Goal: Task Accomplishment & Management: Use online tool/utility

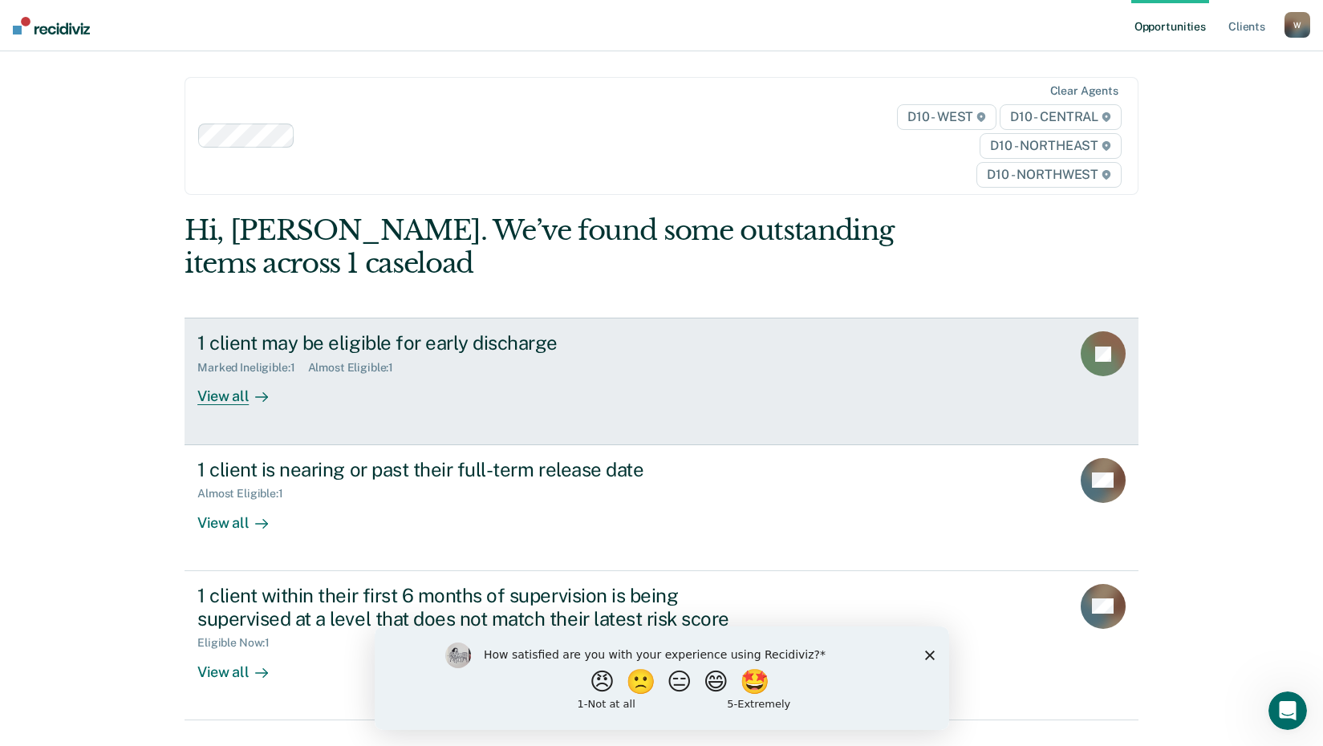
click at [222, 394] on div "View all" at bounding box center [242, 390] width 90 height 31
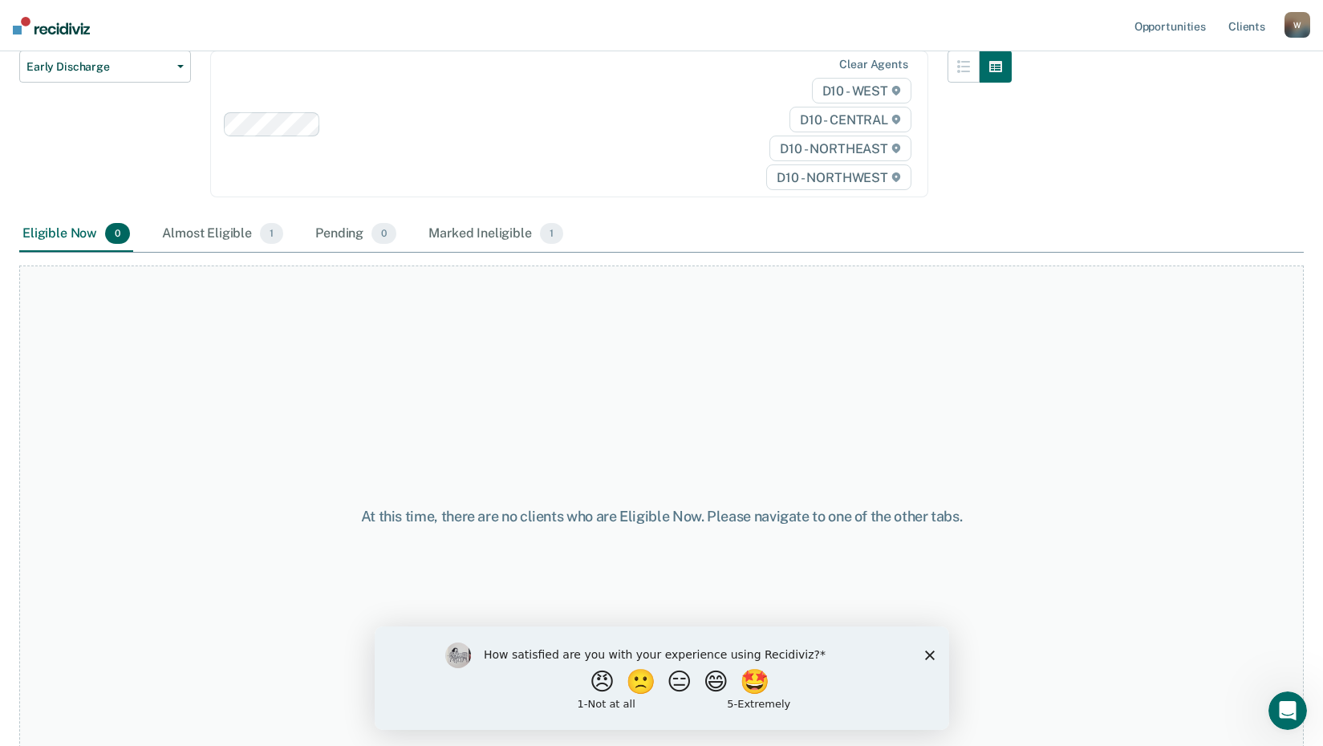
scroll to position [201, 0]
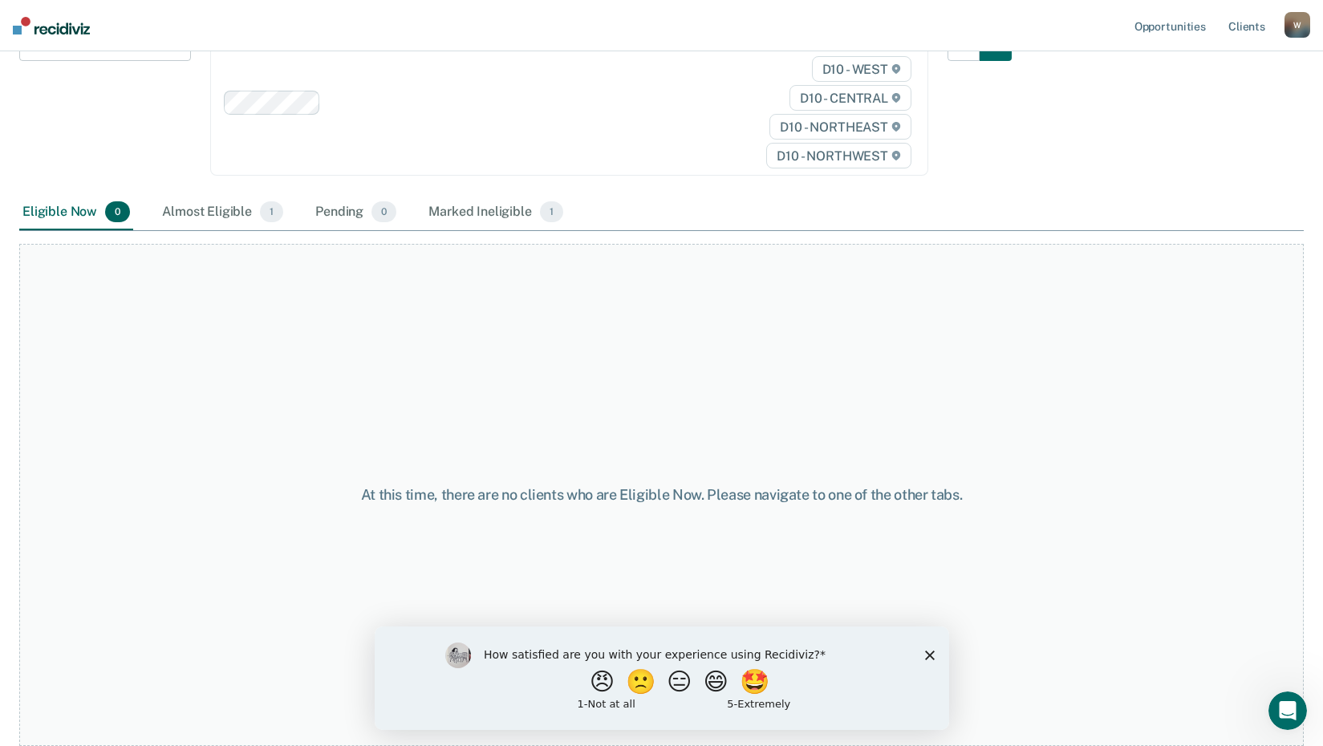
drag, startPoint x: 924, startPoint y: 656, endPoint x: 1298, endPoint y: 1281, distance: 728.4
click at [924, 656] on icon "Close survey" at bounding box center [929, 655] width 10 height 10
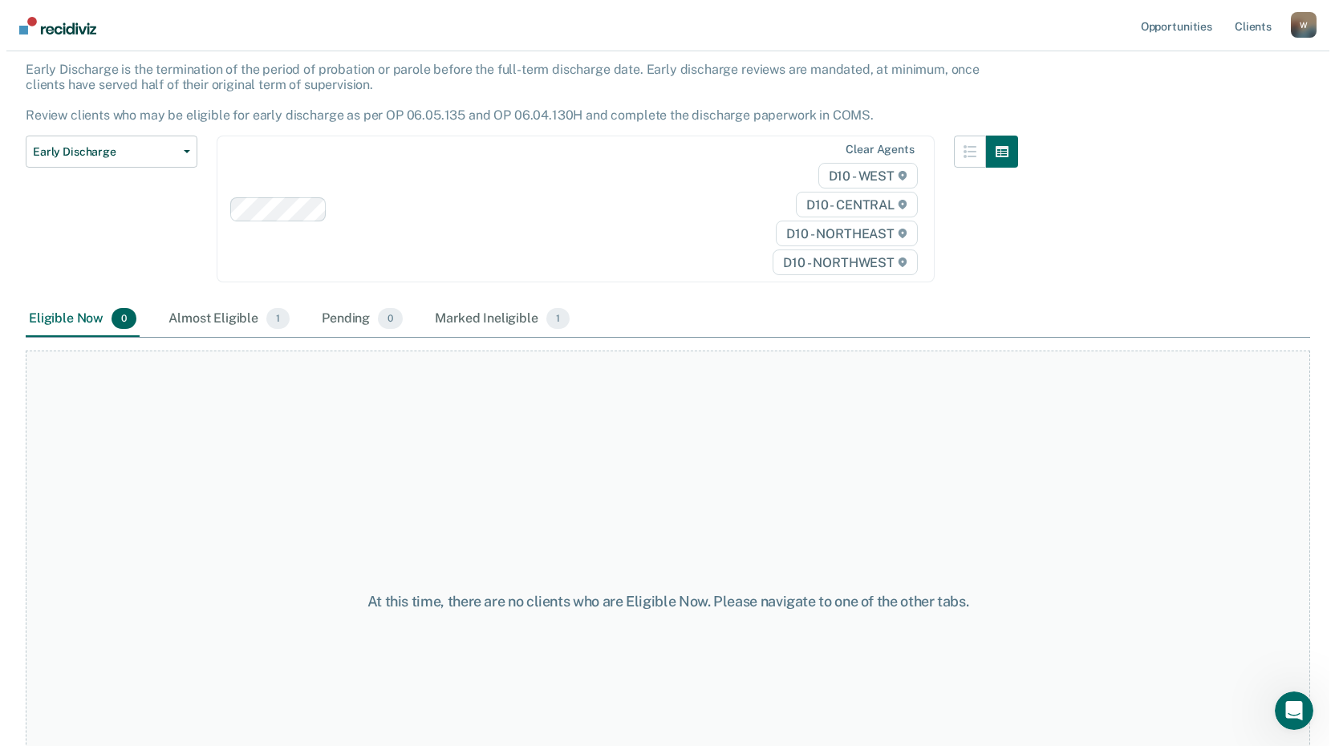
scroll to position [0, 0]
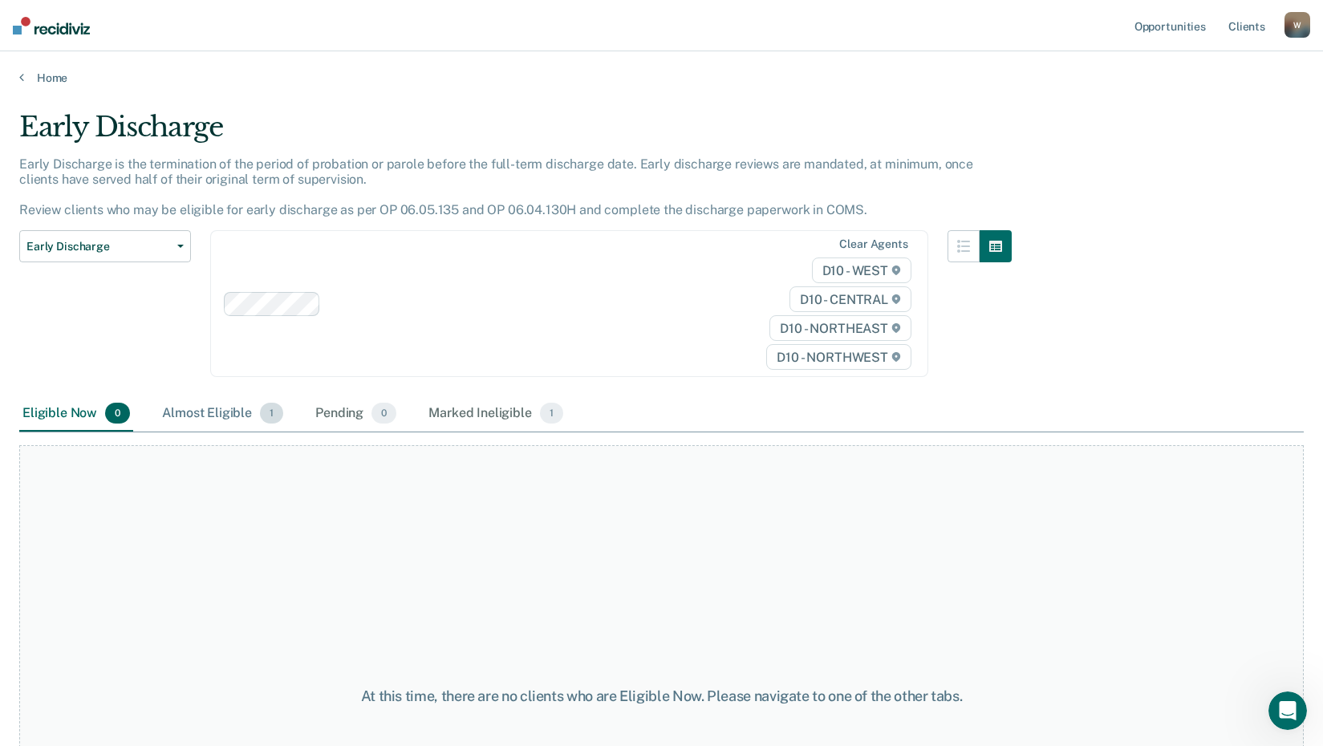
click at [207, 415] on div "Almost Eligible 1" at bounding box center [223, 413] width 128 height 35
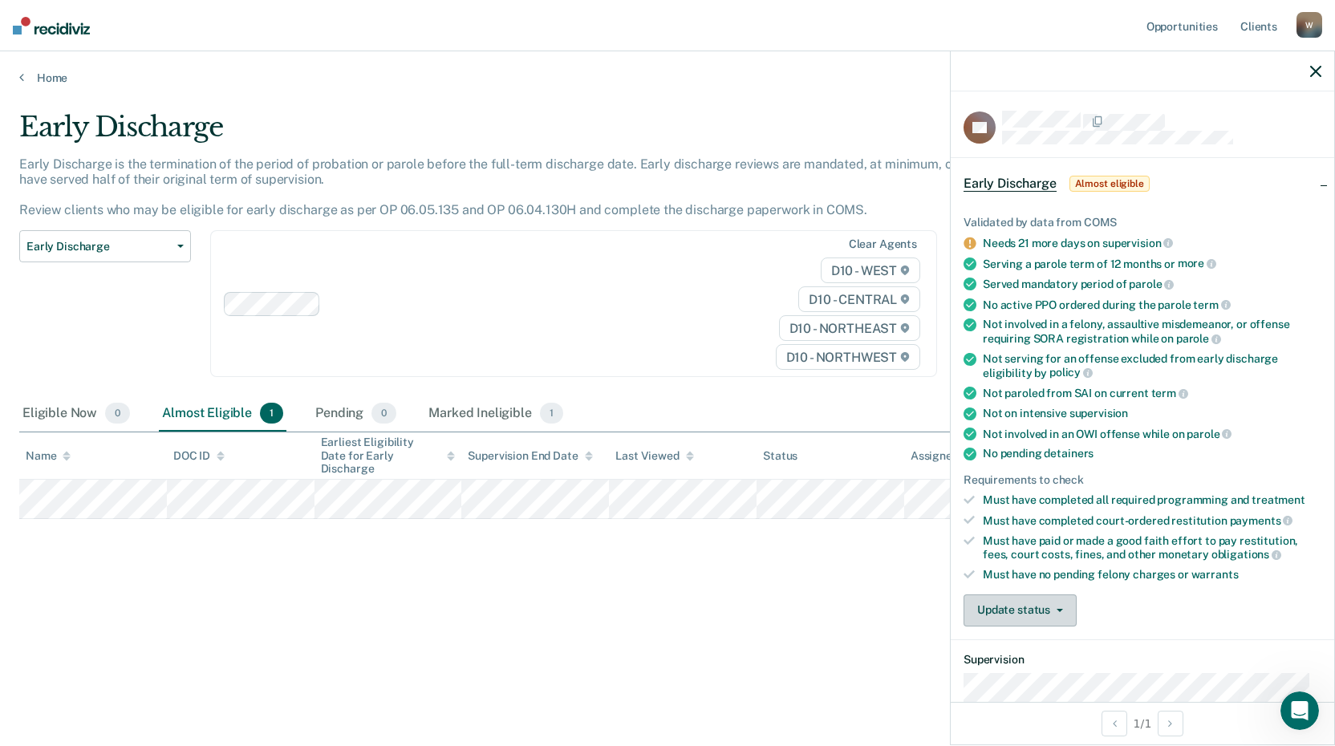
click at [1058, 609] on icon "button" at bounding box center [1060, 610] width 6 height 3
click at [1014, 672] on button "Mark Ineligible" at bounding box center [1041, 675] width 155 height 26
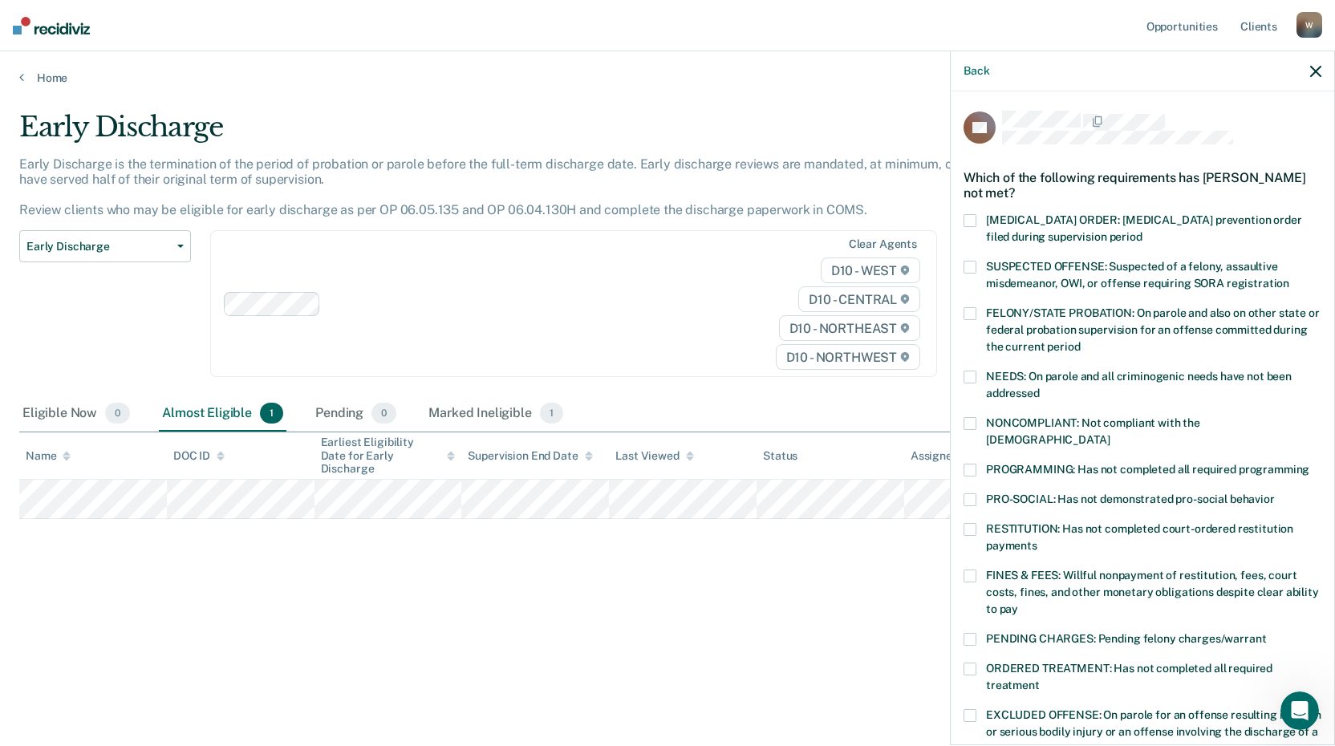
click at [973, 424] on span at bounding box center [970, 423] width 13 height 13
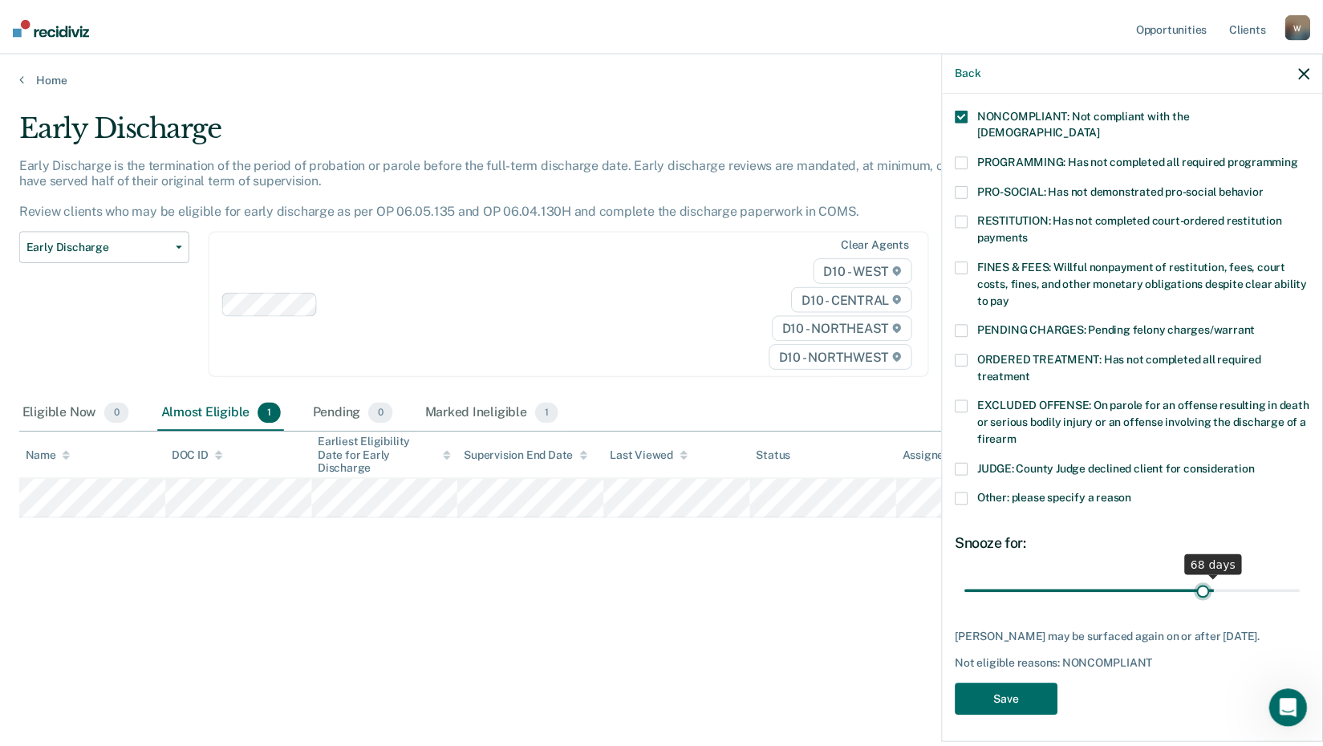
scroll to position [295, 0]
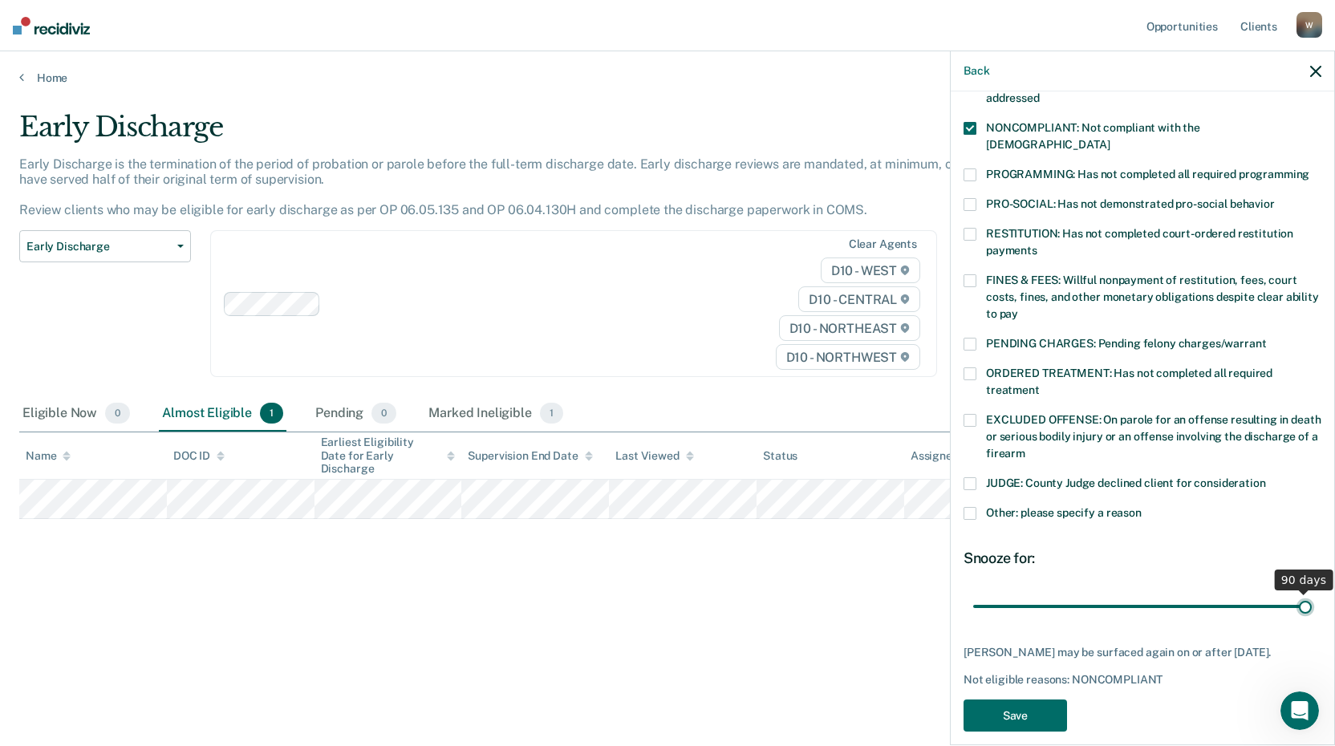
drag, startPoint x: 1082, startPoint y: 574, endPoint x: 1341, endPoint y: 585, distance: 259.4
type input "90"
click at [1312, 592] on input "range" at bounding box center [1142, 606] width 339 height 28
click at [1016, 700] on button "Save" at bounding box center [1016, 716] width 104 height 33
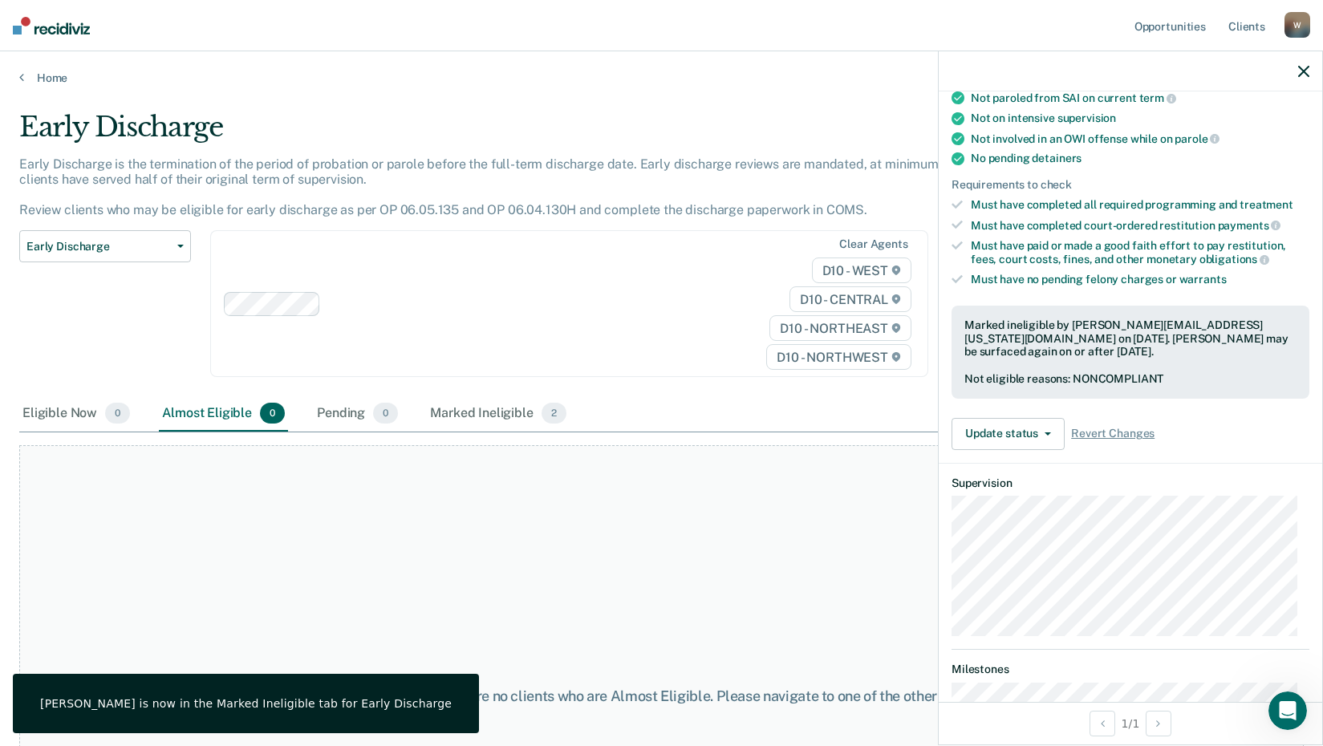
click at [1302, 72] on icon "button" at bounding box center [1303, 71] width 11 height 11
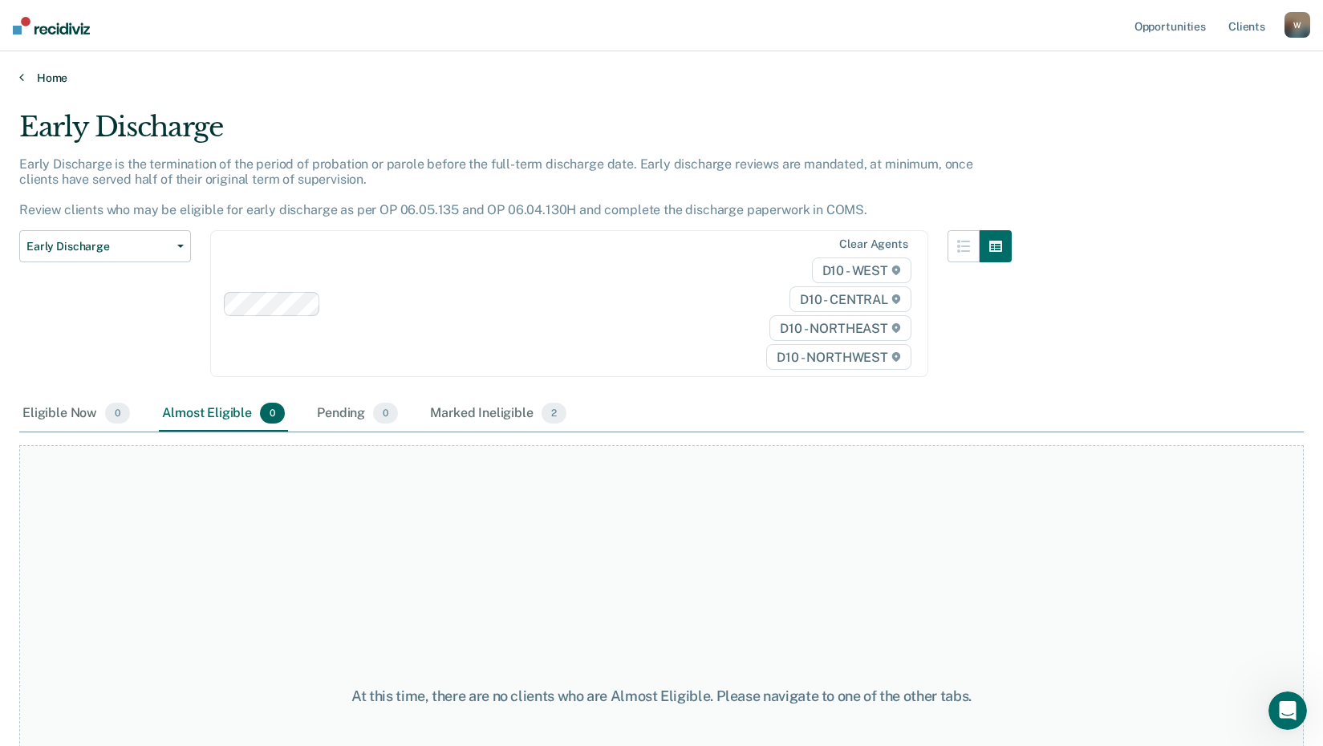
click at [33, 77] on link "Home" at bounding box center [661, 78] width 1285 height 14
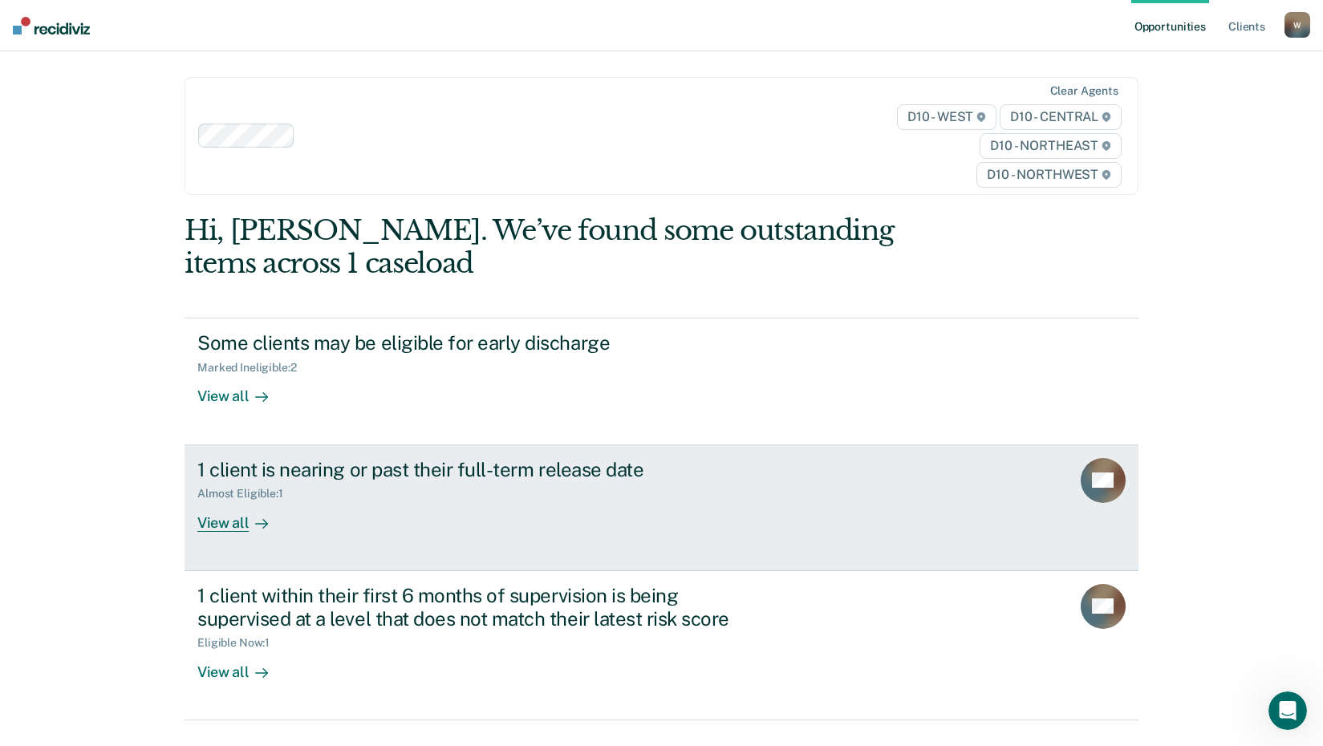
click at [207, 526] on div "View all" at bounding box center [242, 516] width 90 height 31
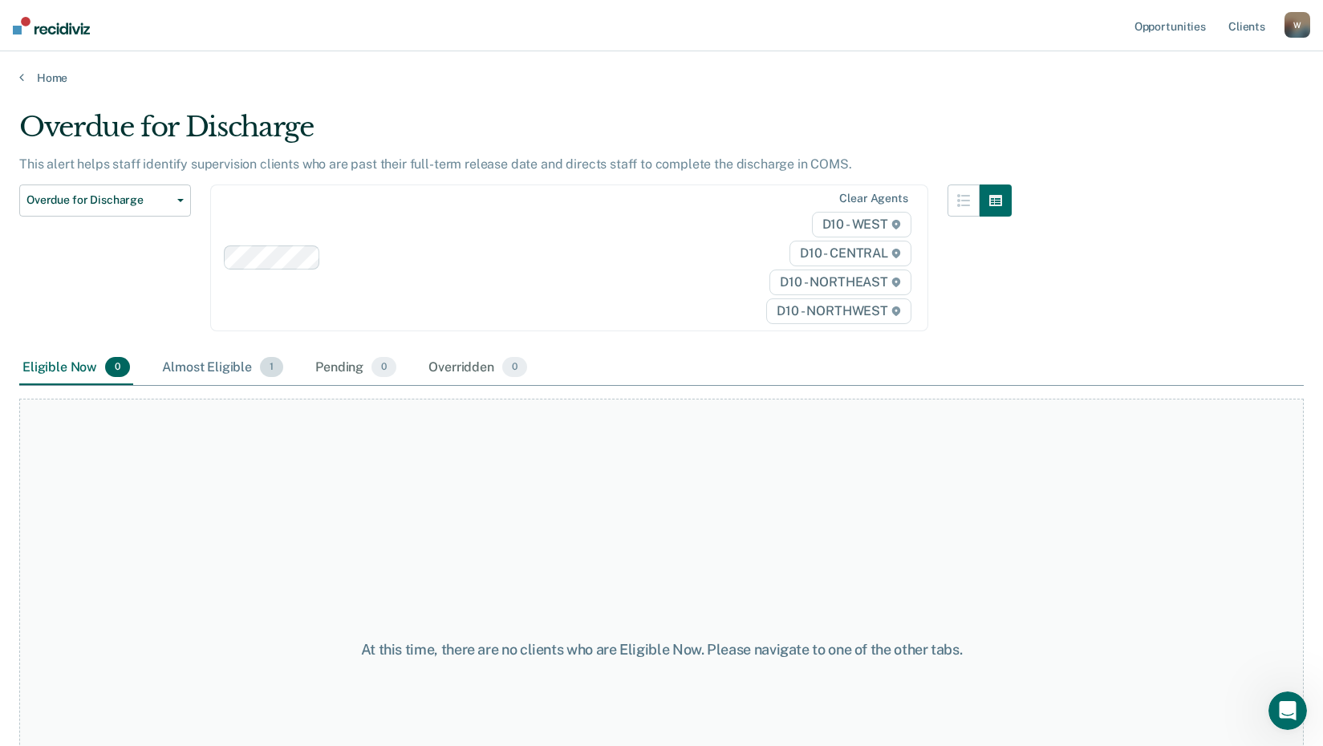
click at [211, 365] on div "Almost Eligible 1" at bounding box center [223, 368] width 128 height 35
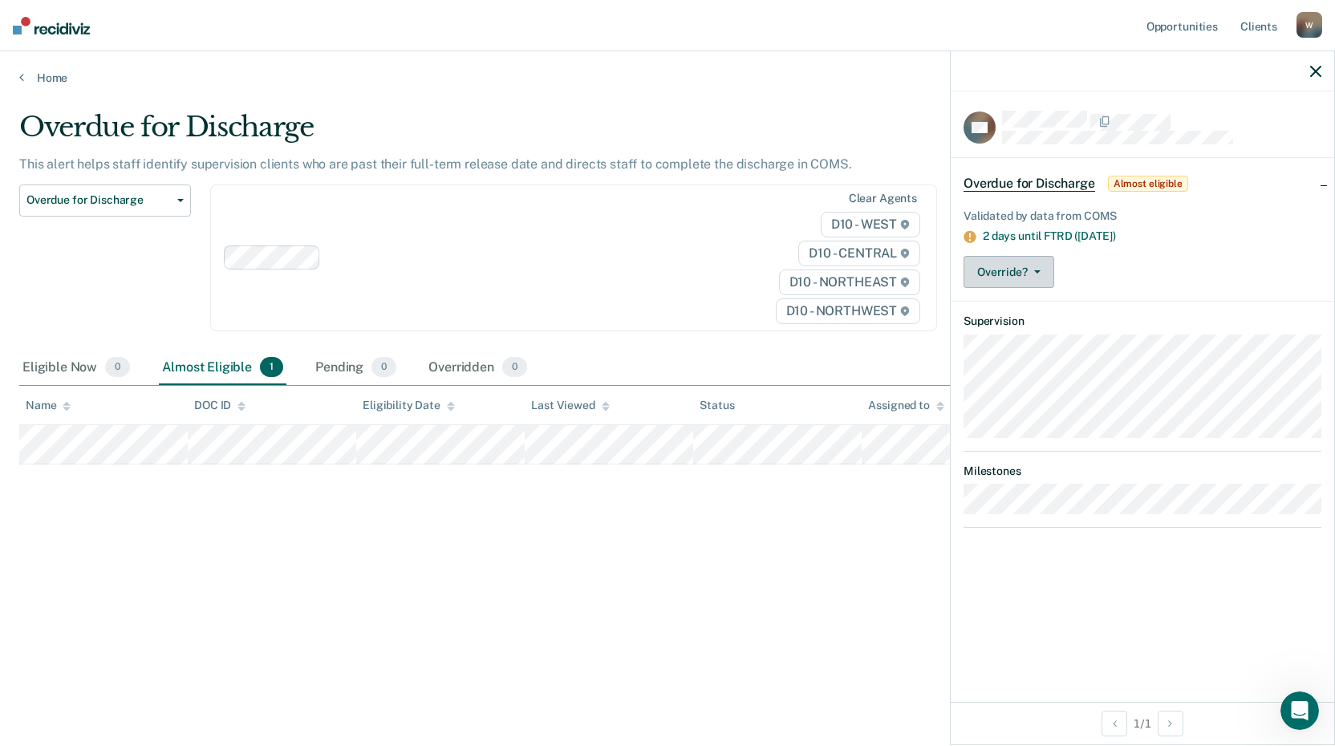
click at [1040, 275] on button "Override?" at bounding box center [1009, 272] width 91 height 32
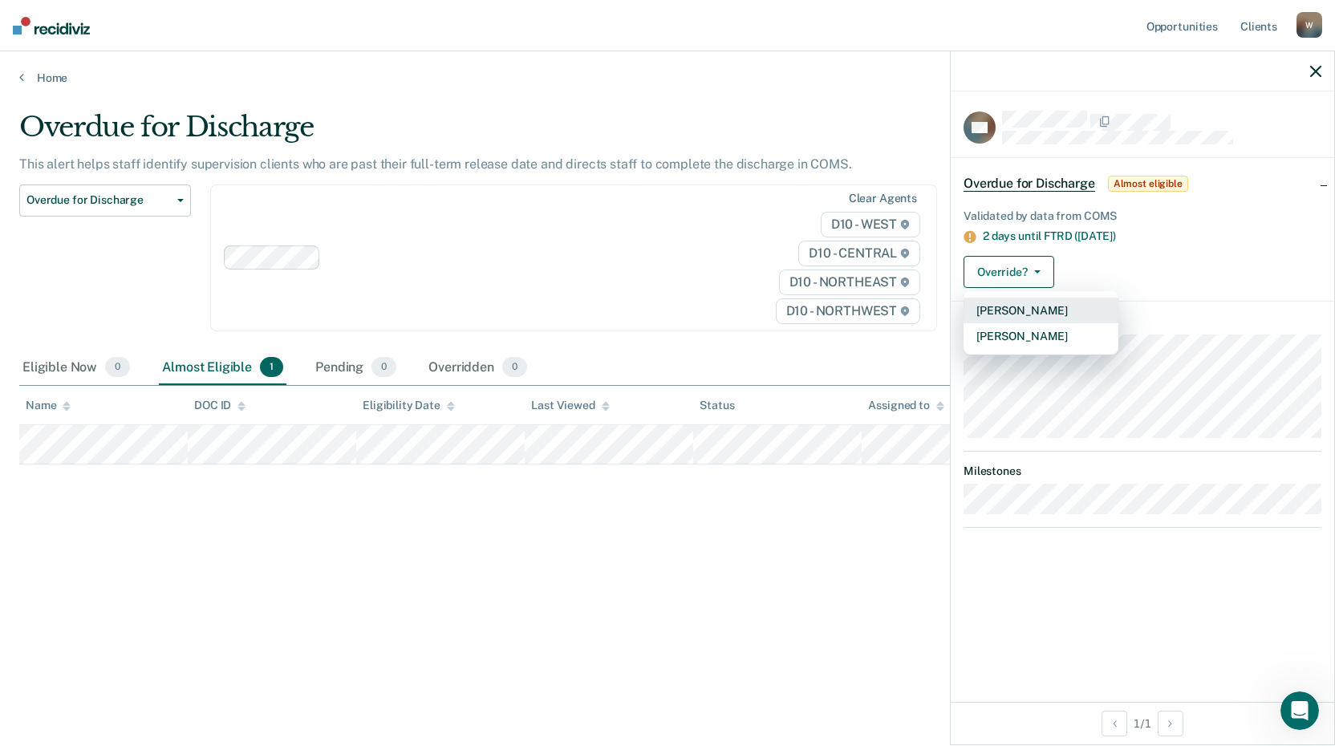
click at [1009, 305] on button "[PERSON_NAME]" at bounding box center [1041, 311] width 155 height 26
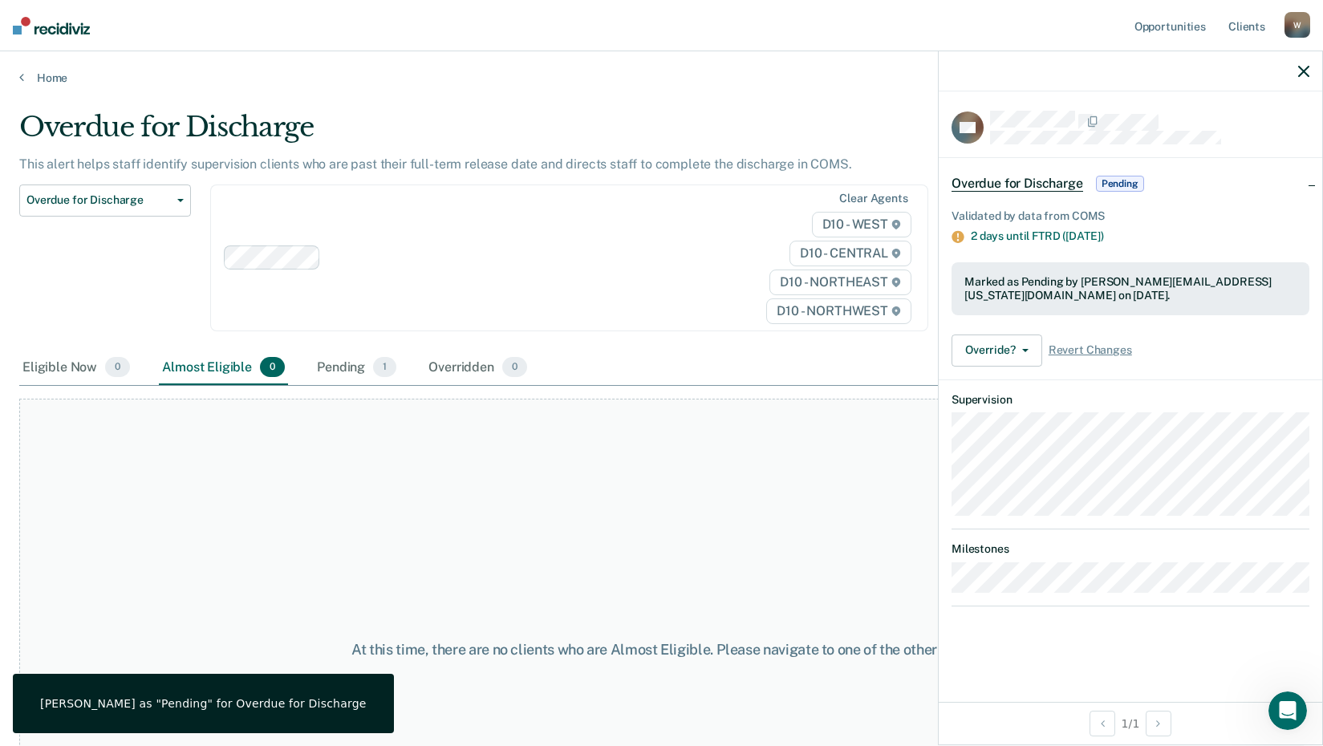
click at [1301, 71] on icon "button" at bounding box center [1303, 71] width 11 height 11
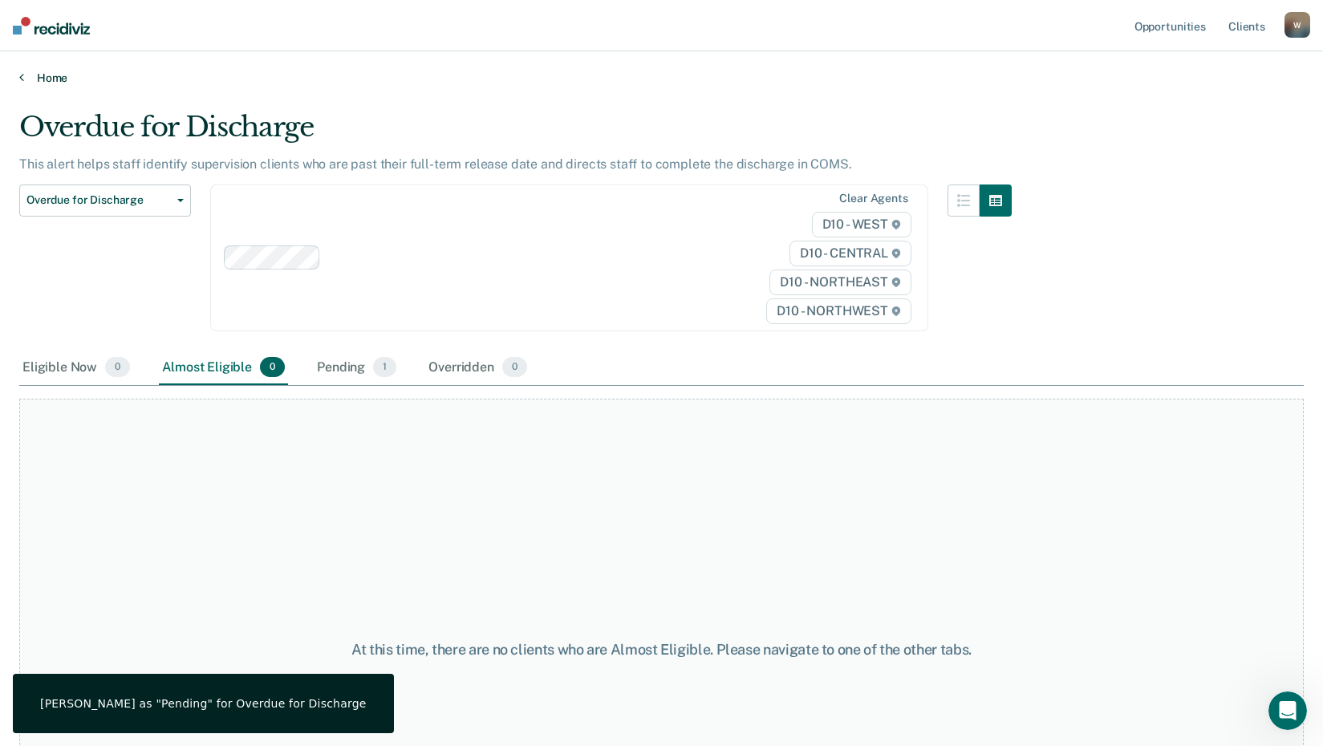
click at [50, 76] on link "Home" at bounding box center [661, 78] width 1285 height 14
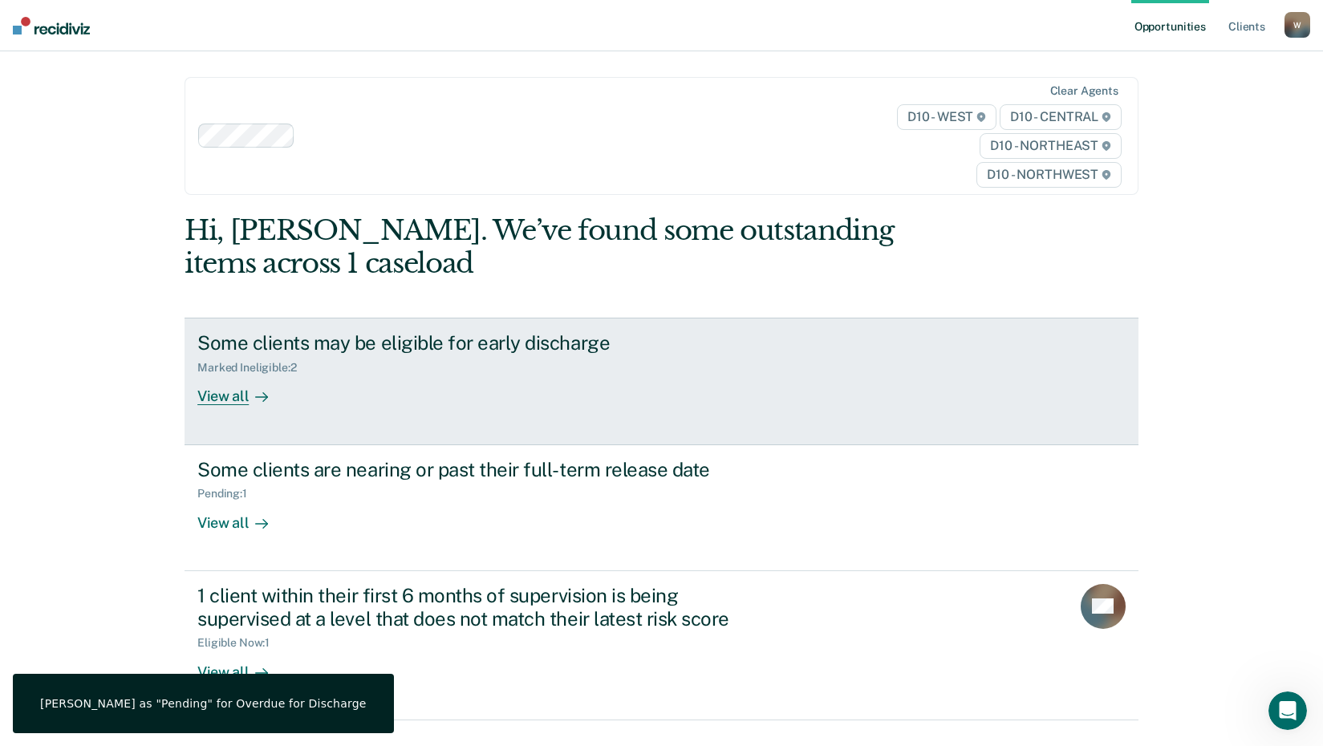
scroll to position [73, 0]
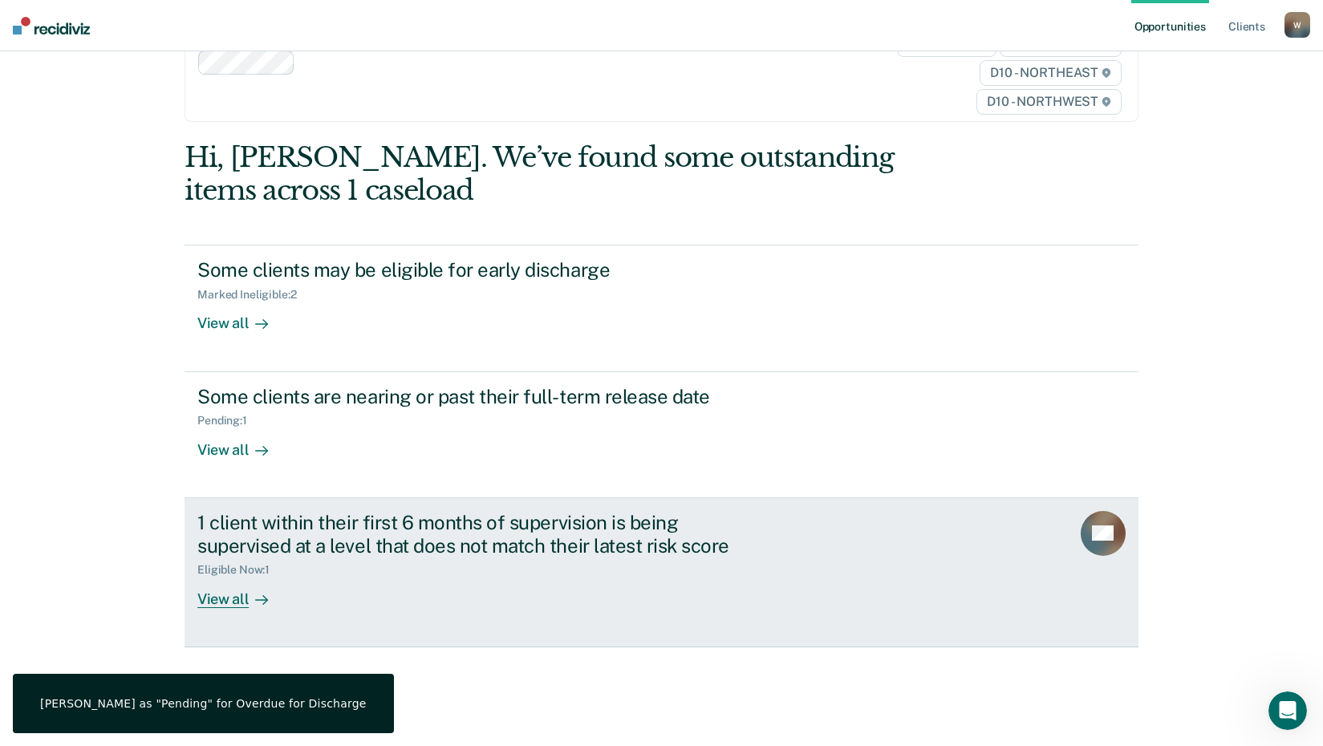
click at [221, 603] on div "View all" at bounding box center [242, 592] width 90 height 31
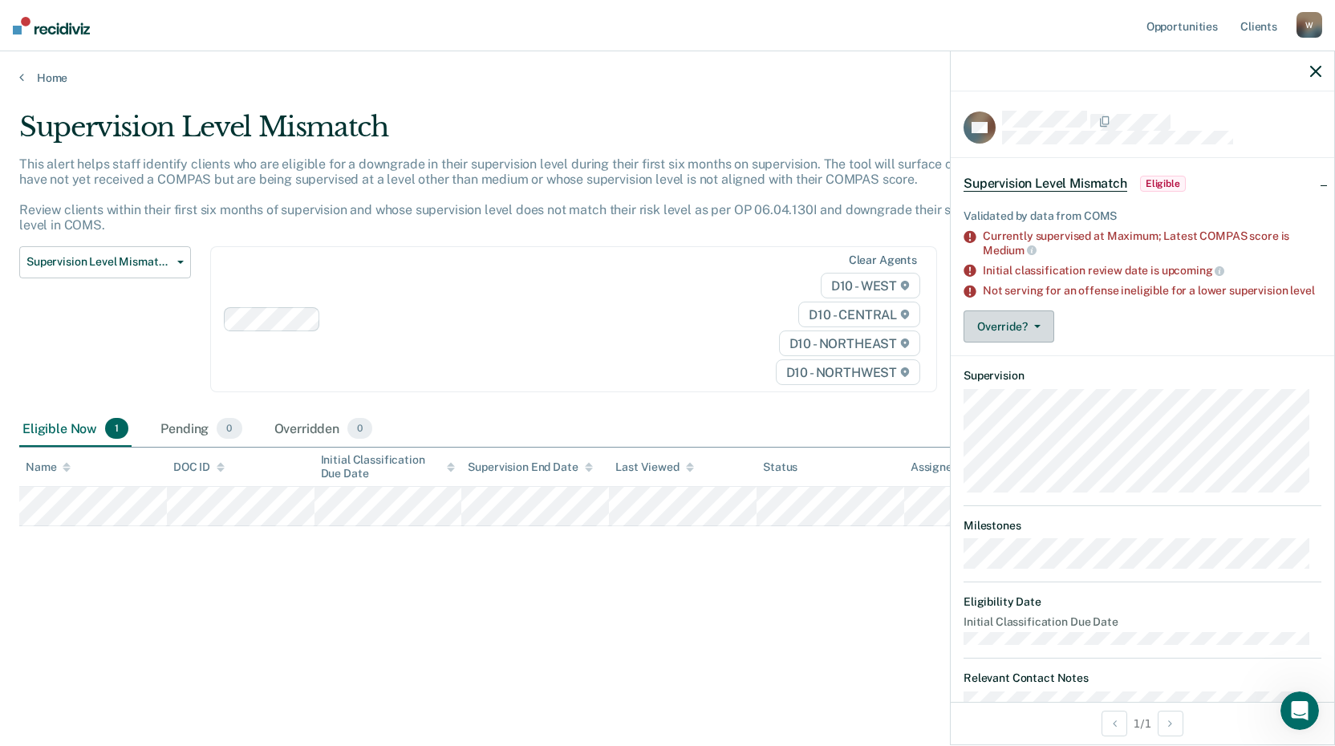
click at [1036, 343] on button "Override?" at bounding box center [1009, 327] width 91 height 32
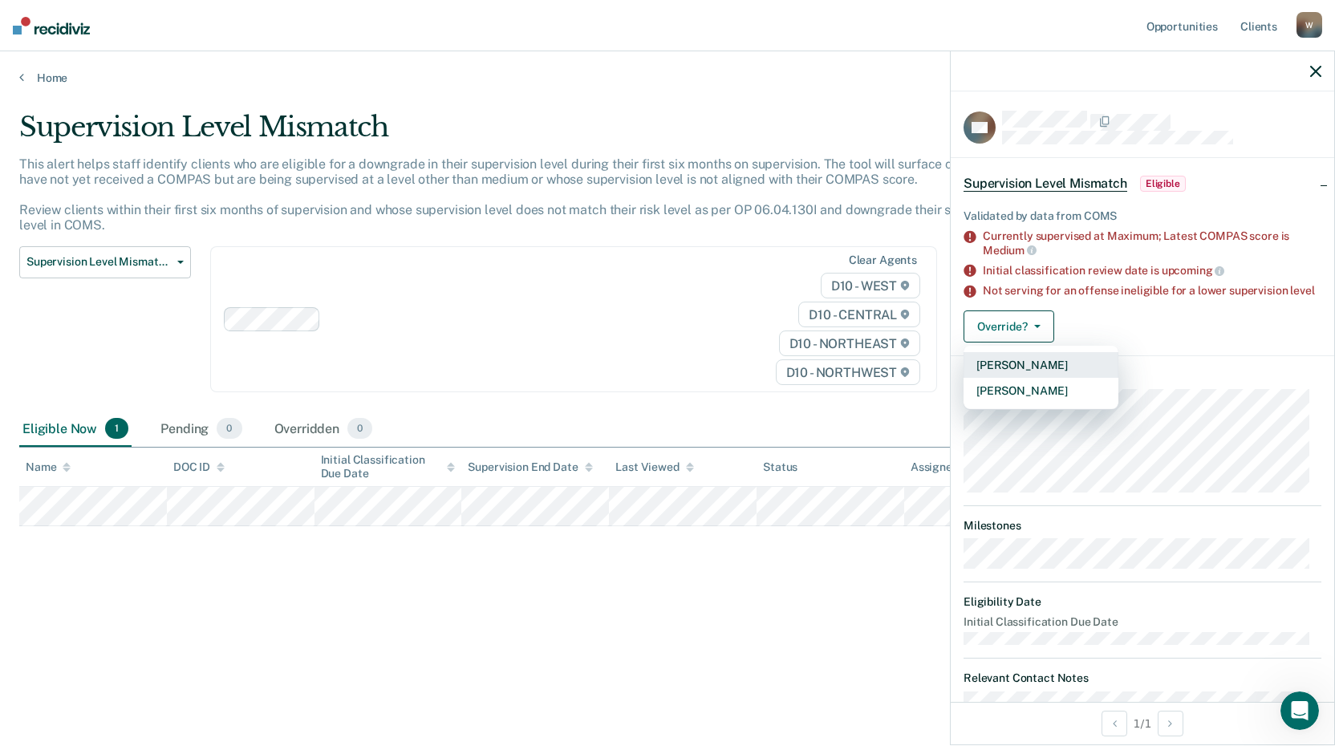
click at [1025, 374] on button "[PERSON_NAME]" at bounding box center [1041, 365] width 155 height 26
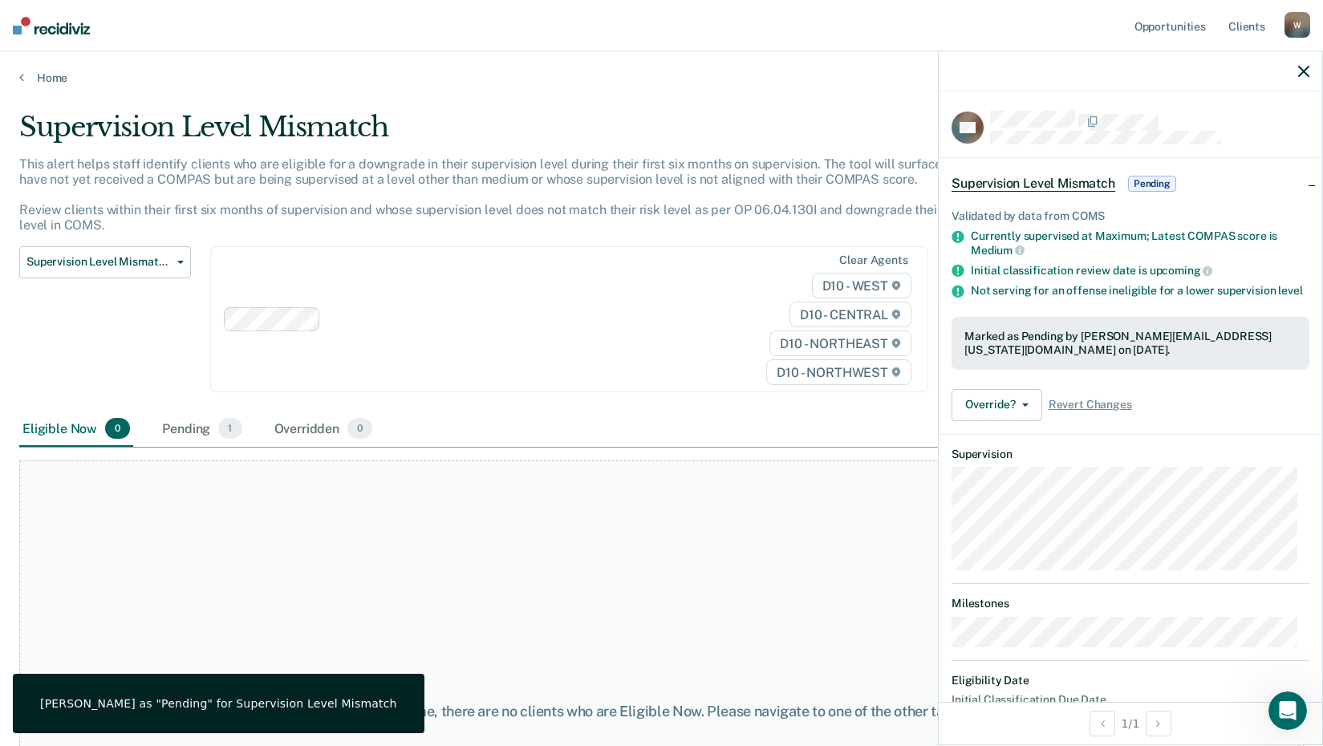
click at [1299, 71] on icon "button" at bounding box center [1303, 71] width 11 height 11
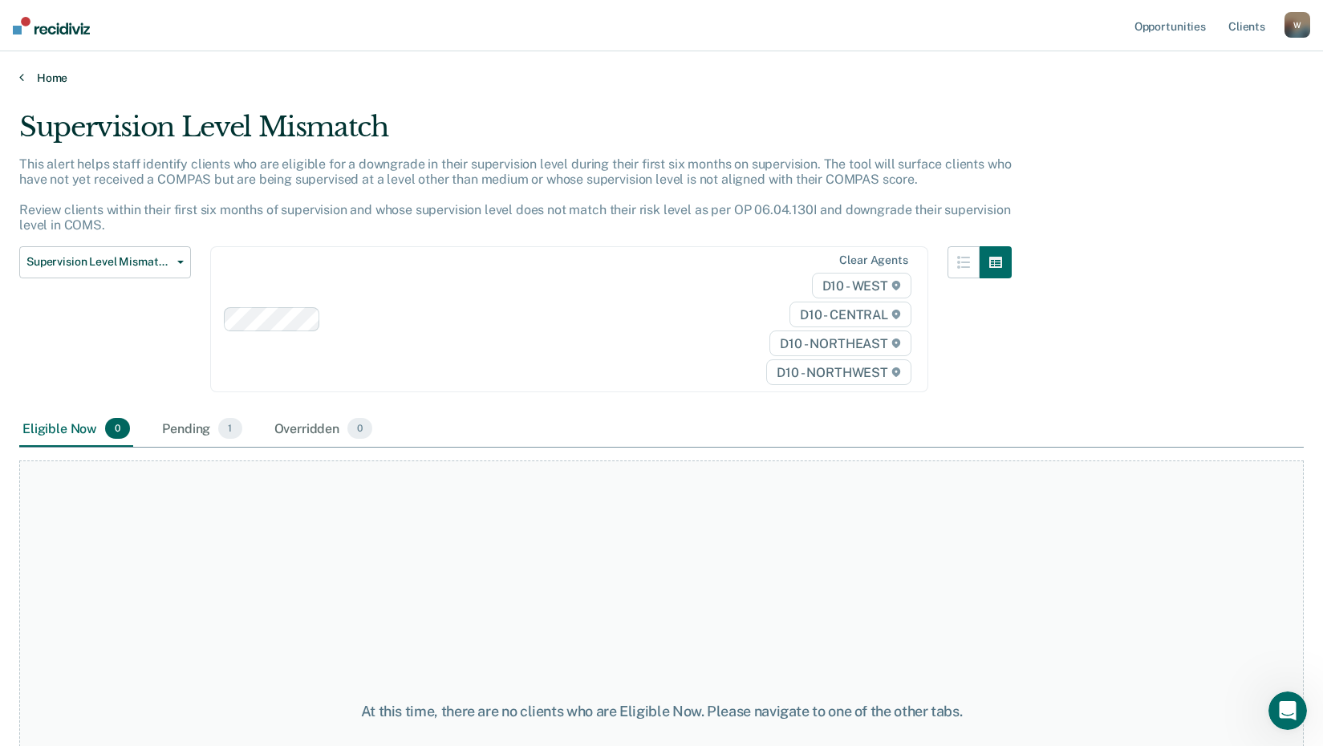
click at [47, 75] on link "Home" at bounding box center [661, 78] width 1285 height 14
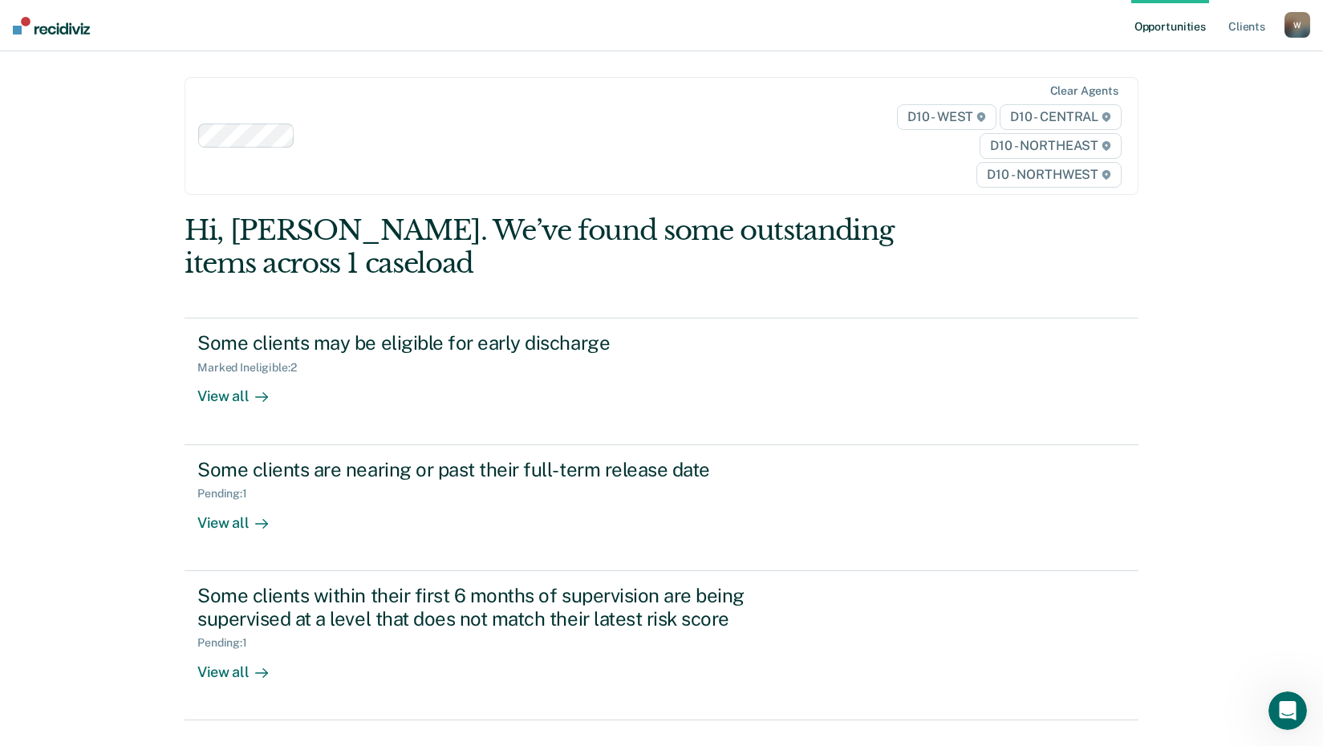
click at [1305, 22] on div "W" at bounding box center [1298, 25] width 26 height 26
click at [1195, 108] on link "Log Out" at bounding box center [1232, 106] width 129 height 14
